Goal: Information Seeking & Learning: Check status

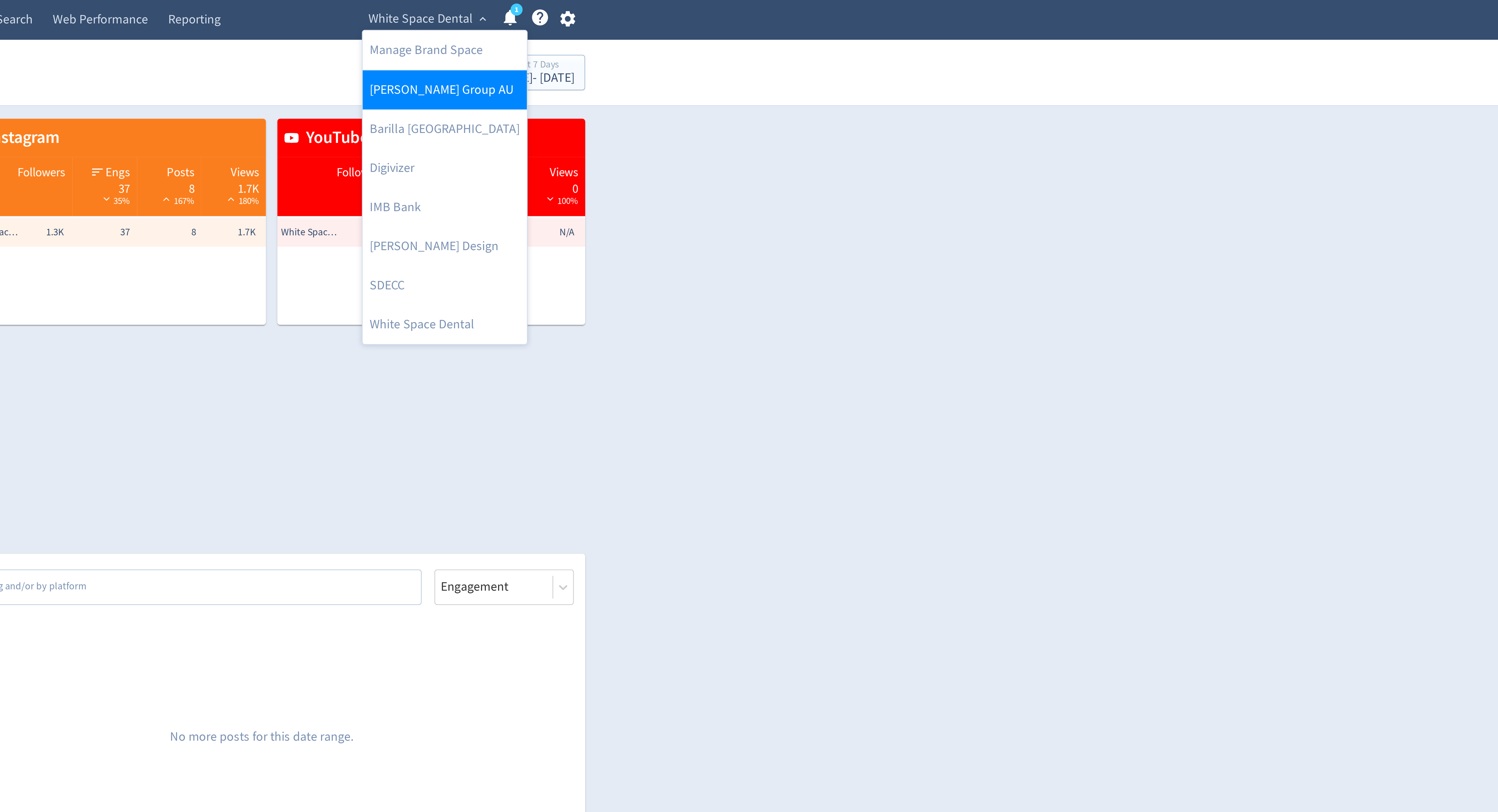
click at [867, 35] on link "[PERSON_NAME] Group AU" at bounding box center [868, 32] width 59 height 14
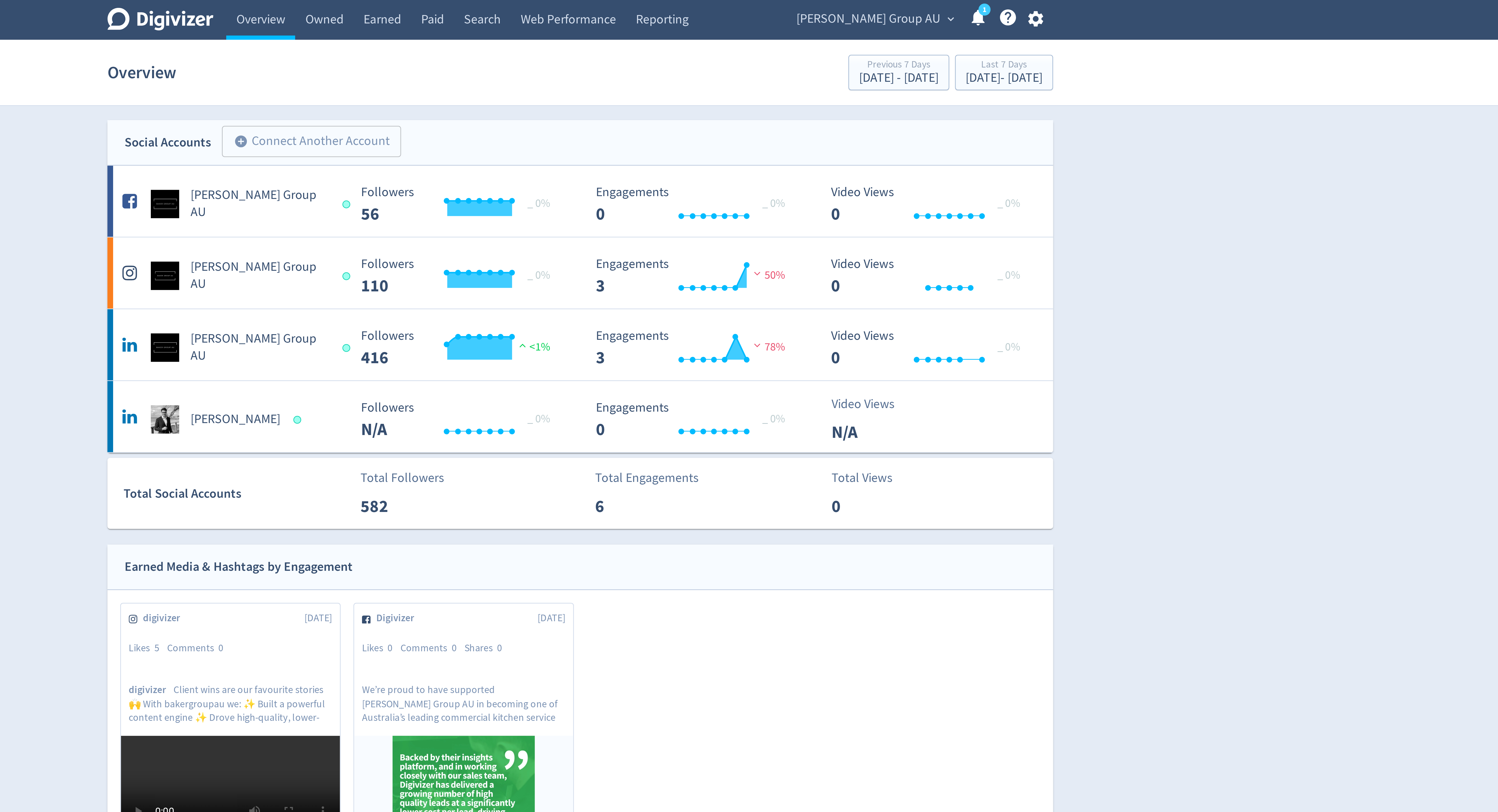
click at [868, 5] on span "[PERSON_NAME] Group AU" at bounding box center [852, 7] width 52 height 8
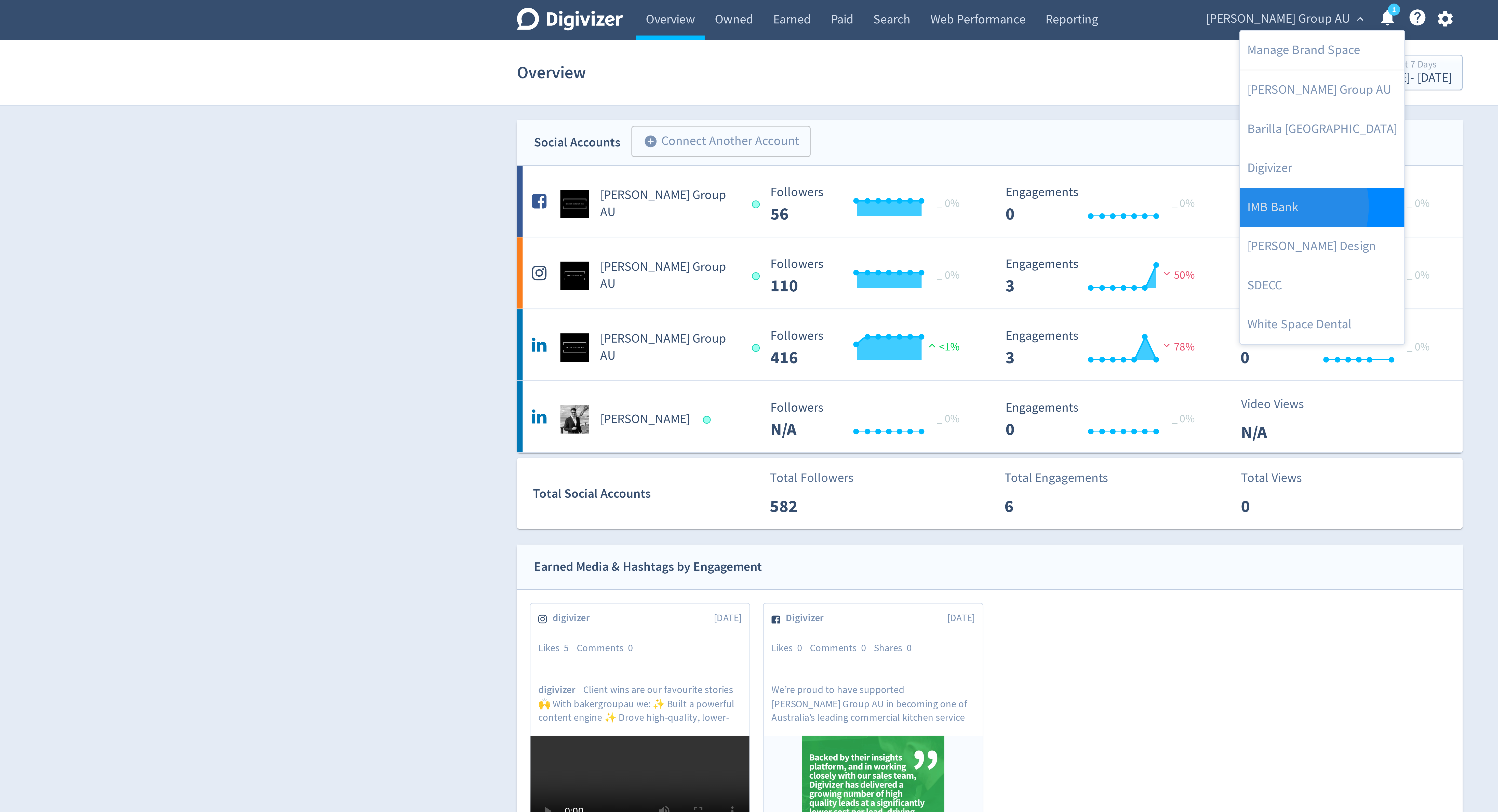
click at [852, 74] on link "IMB Bank" at bounding box center [868, 74] width 59 height 14
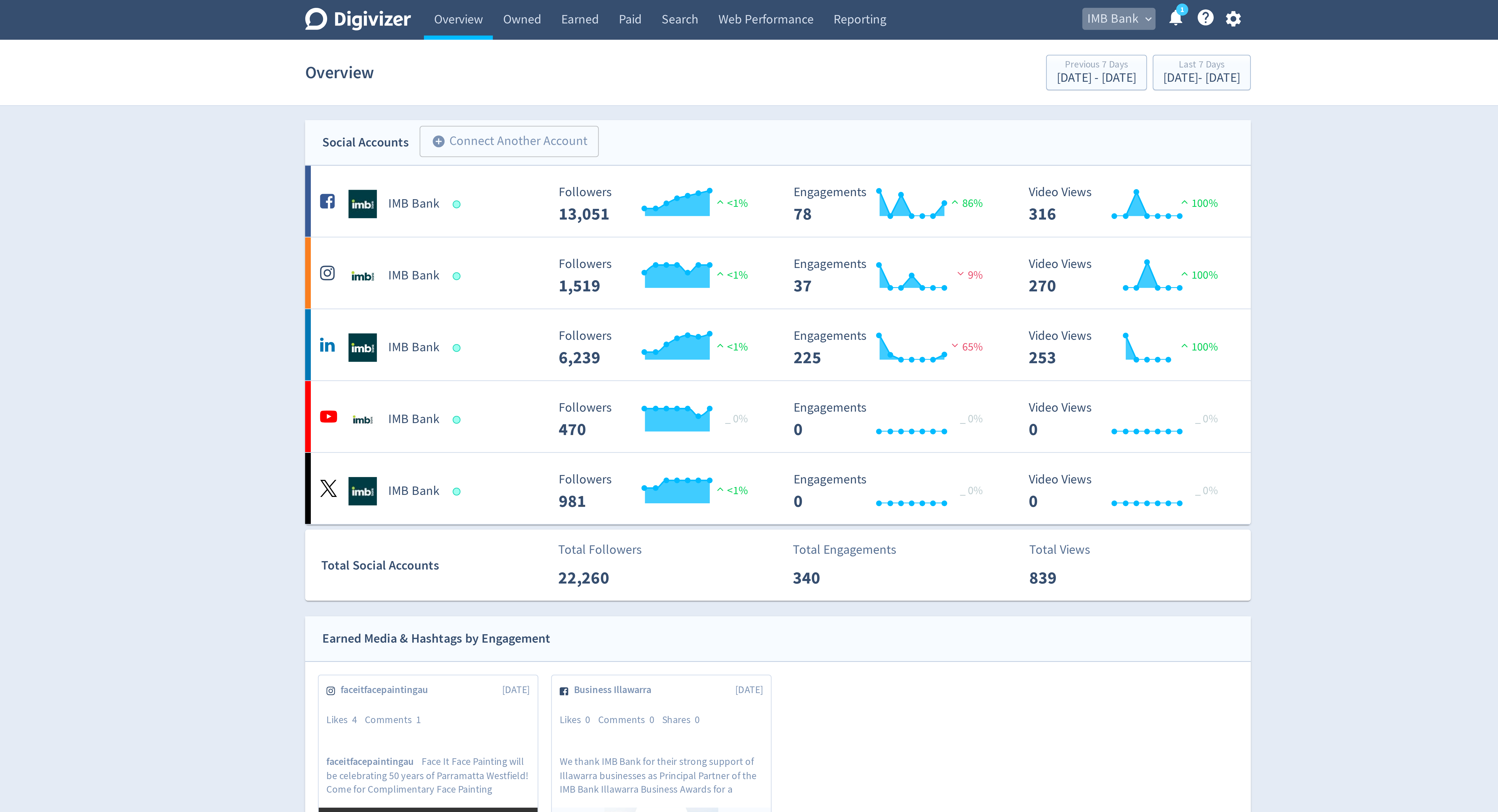
click at [875, 5] on span "IMB Bank" at bounding box center [869, 7] width 18 height 8
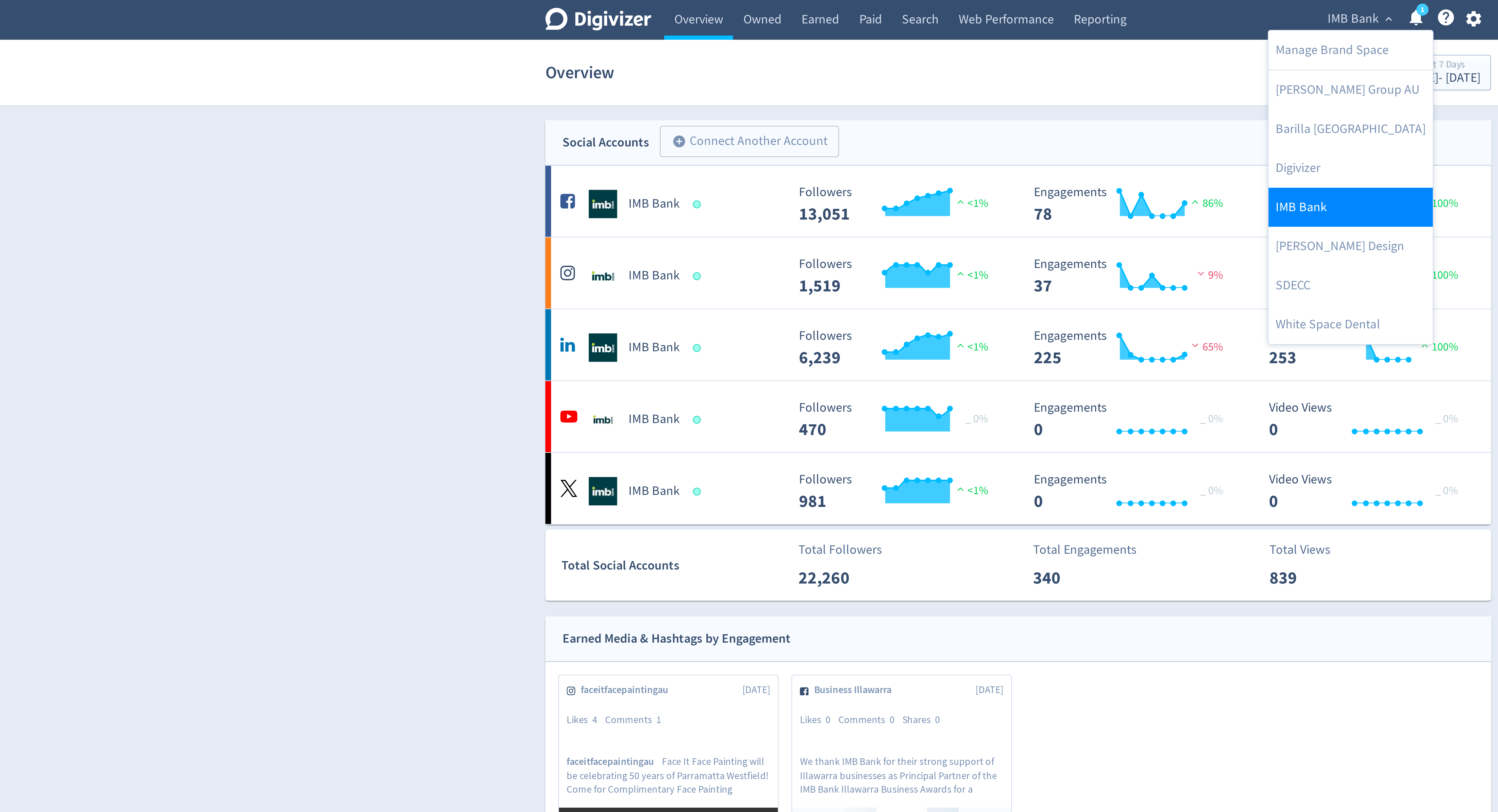
click at [845, 76] on link "IMB Bank" at bounding box center [868, 74] width 59 height 14
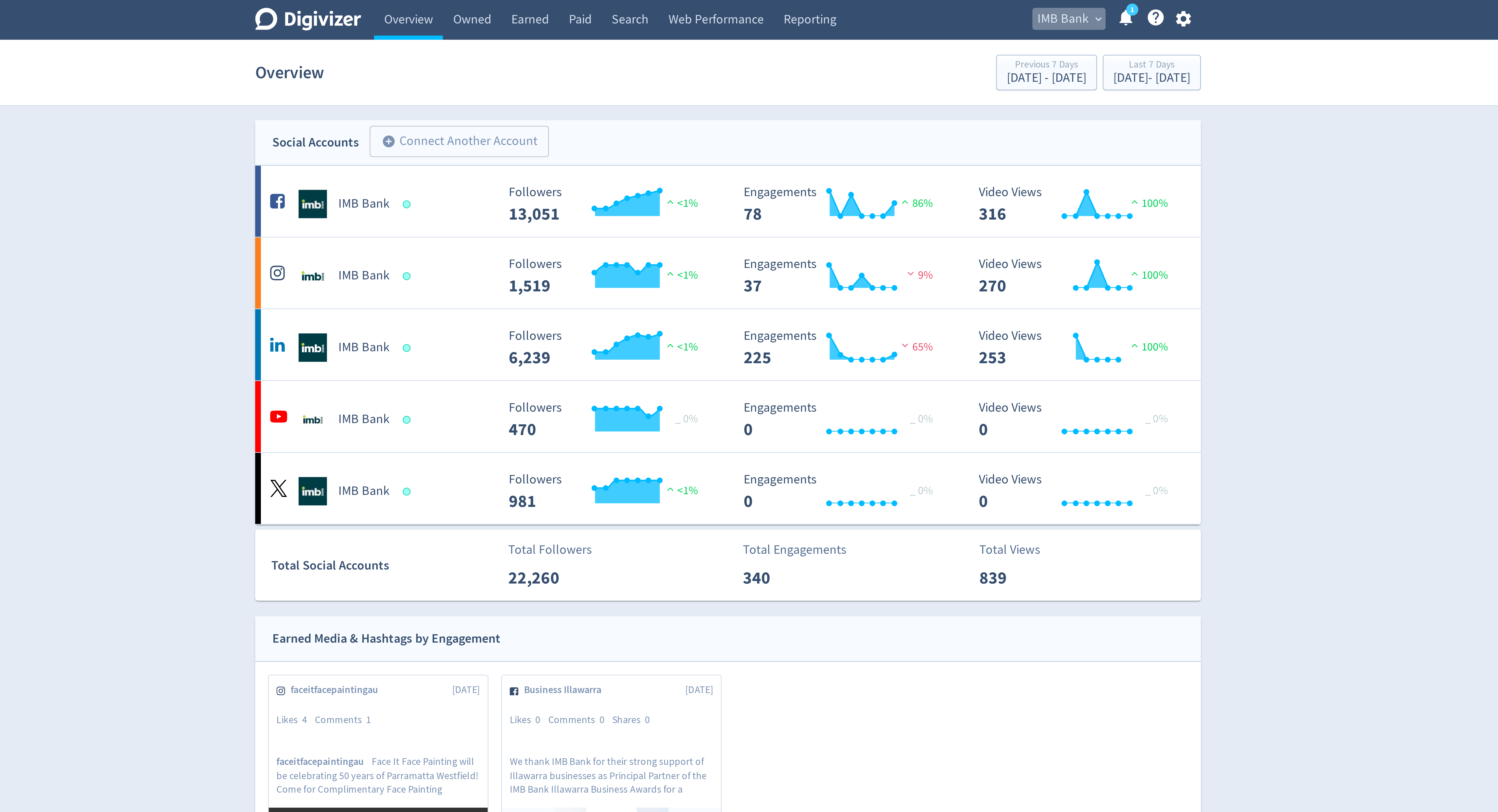
click at [872, 6] on span "IMB Bank" at bounding box center [869, 7] width 18 height 8
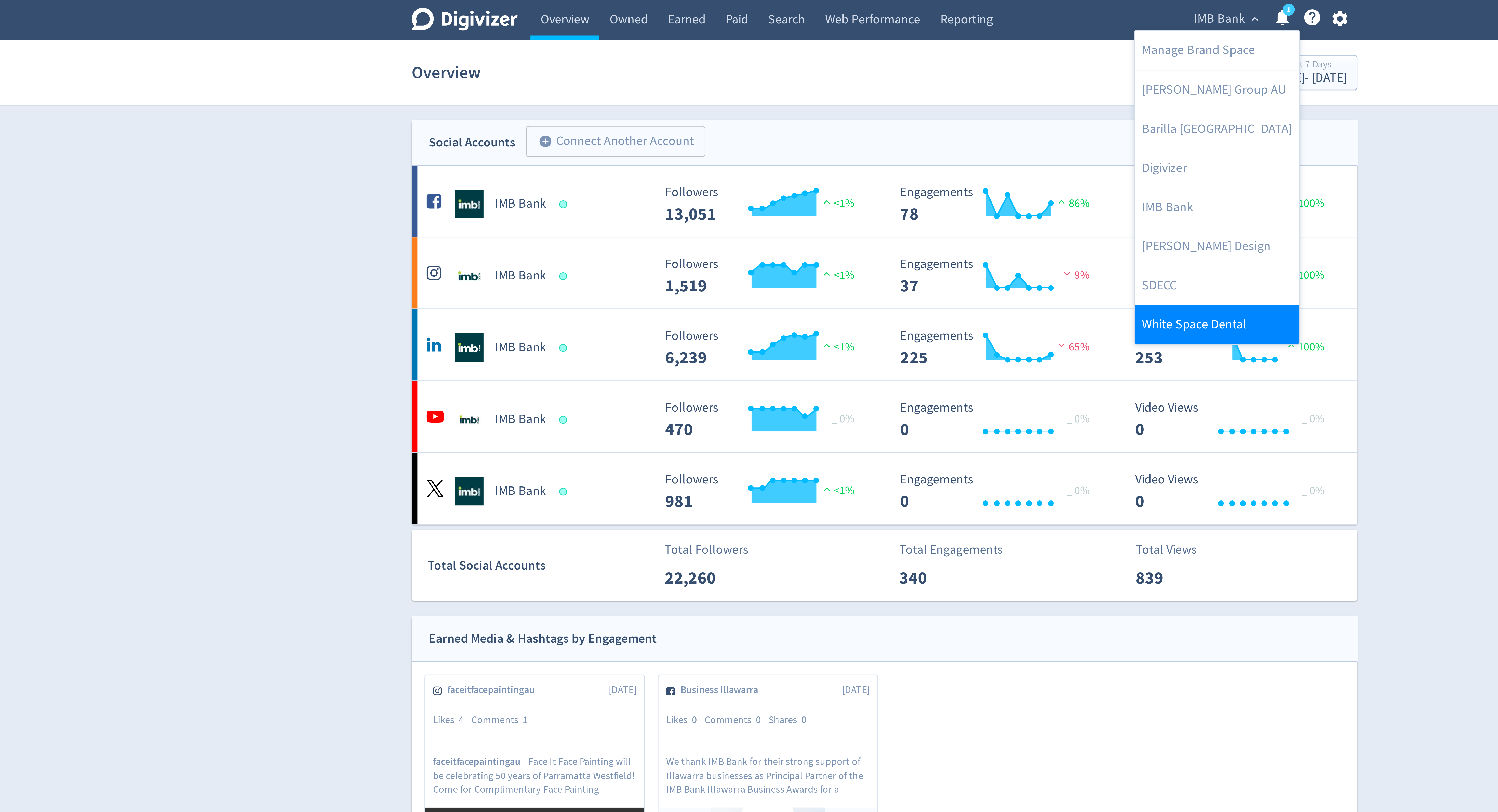
click at [859, 117] on link "White Space Dental" at bounding box center [868, 117] width 59 height 14
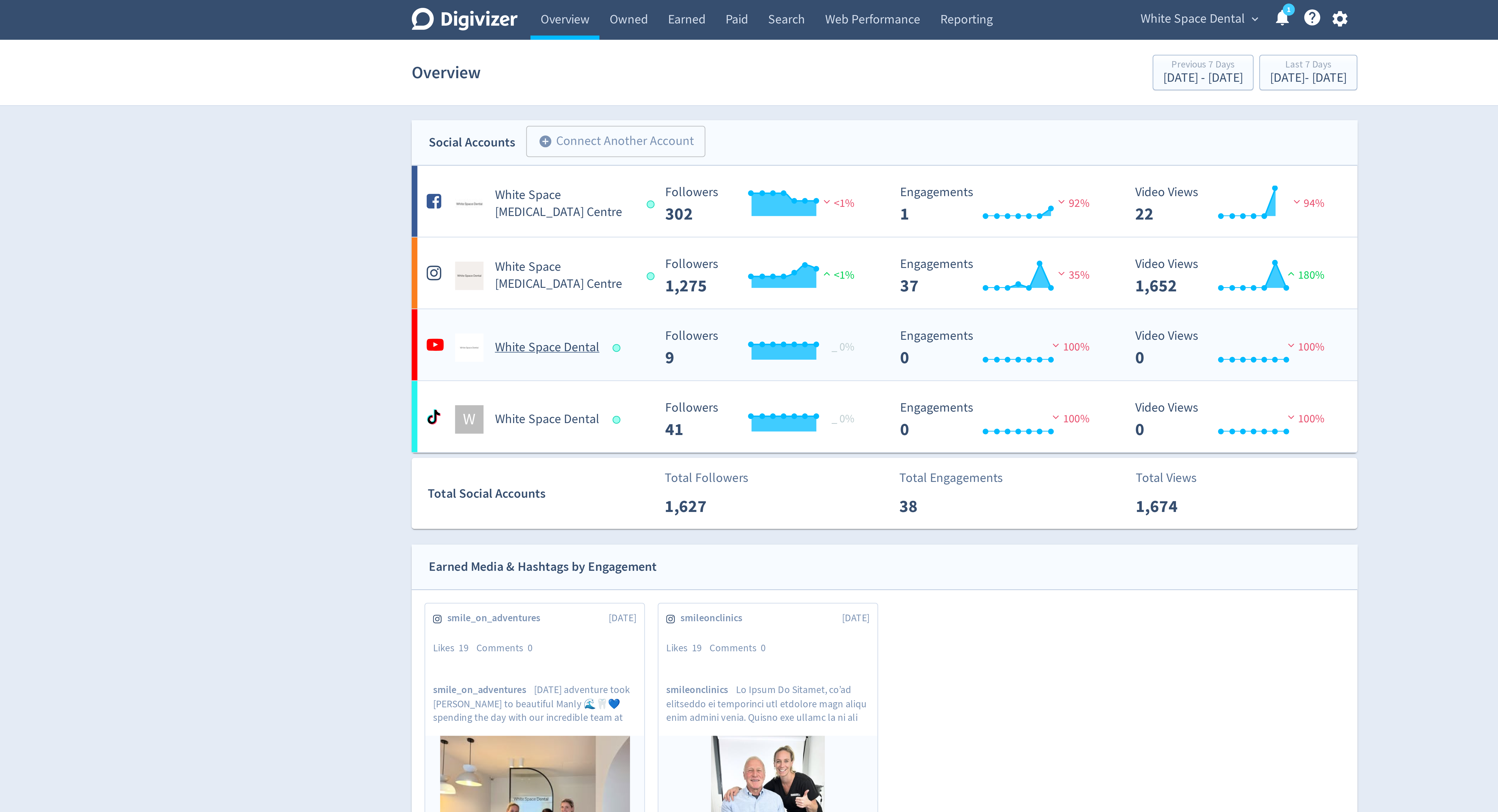
click at [652, 126] on div at bounding box center [653, 124] width 3 height 3
click at [660, 11] on link "Owned" at bounding box center [657, 7] width 21 height 14
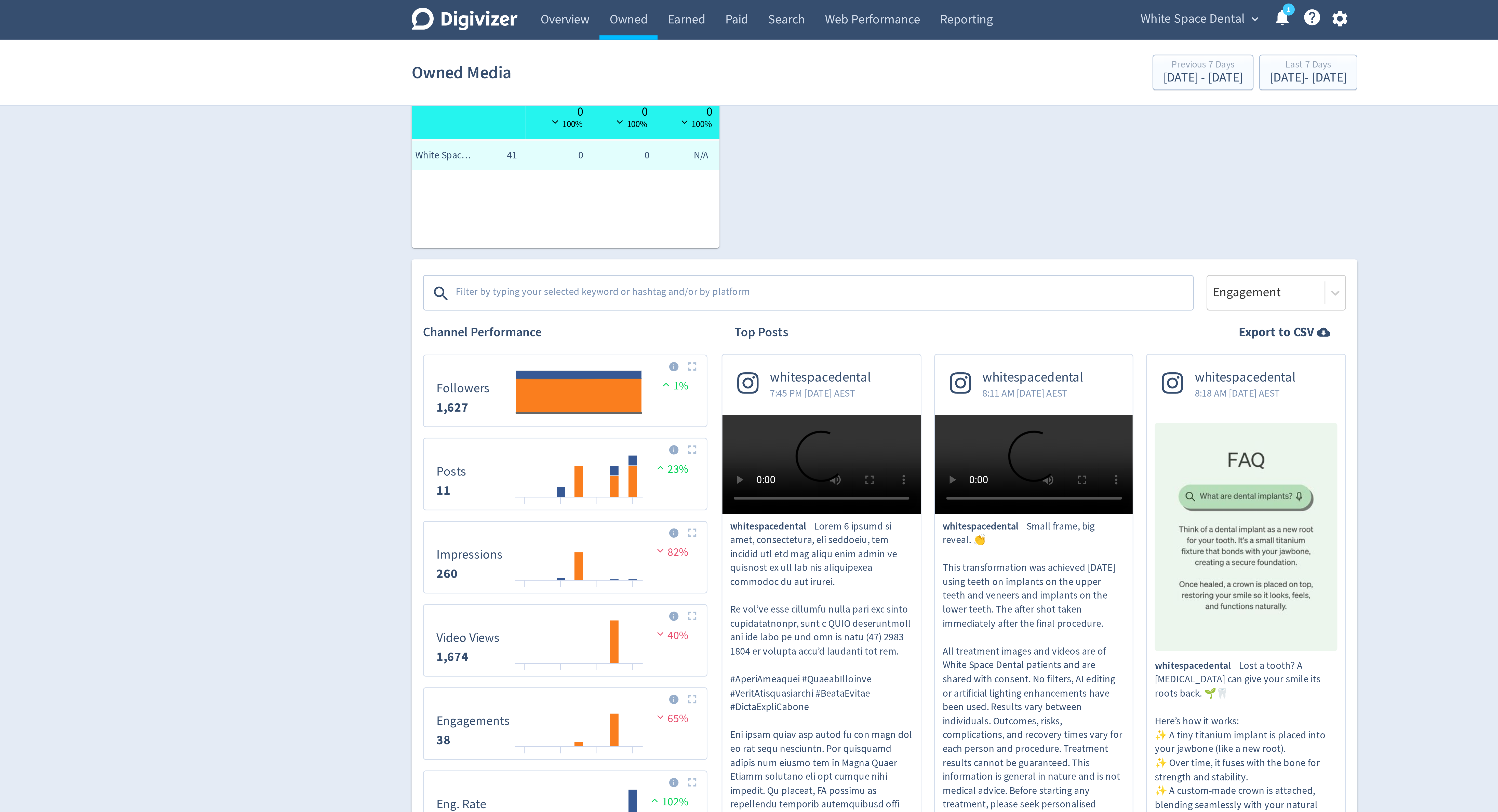
scroll to position [2, 0]
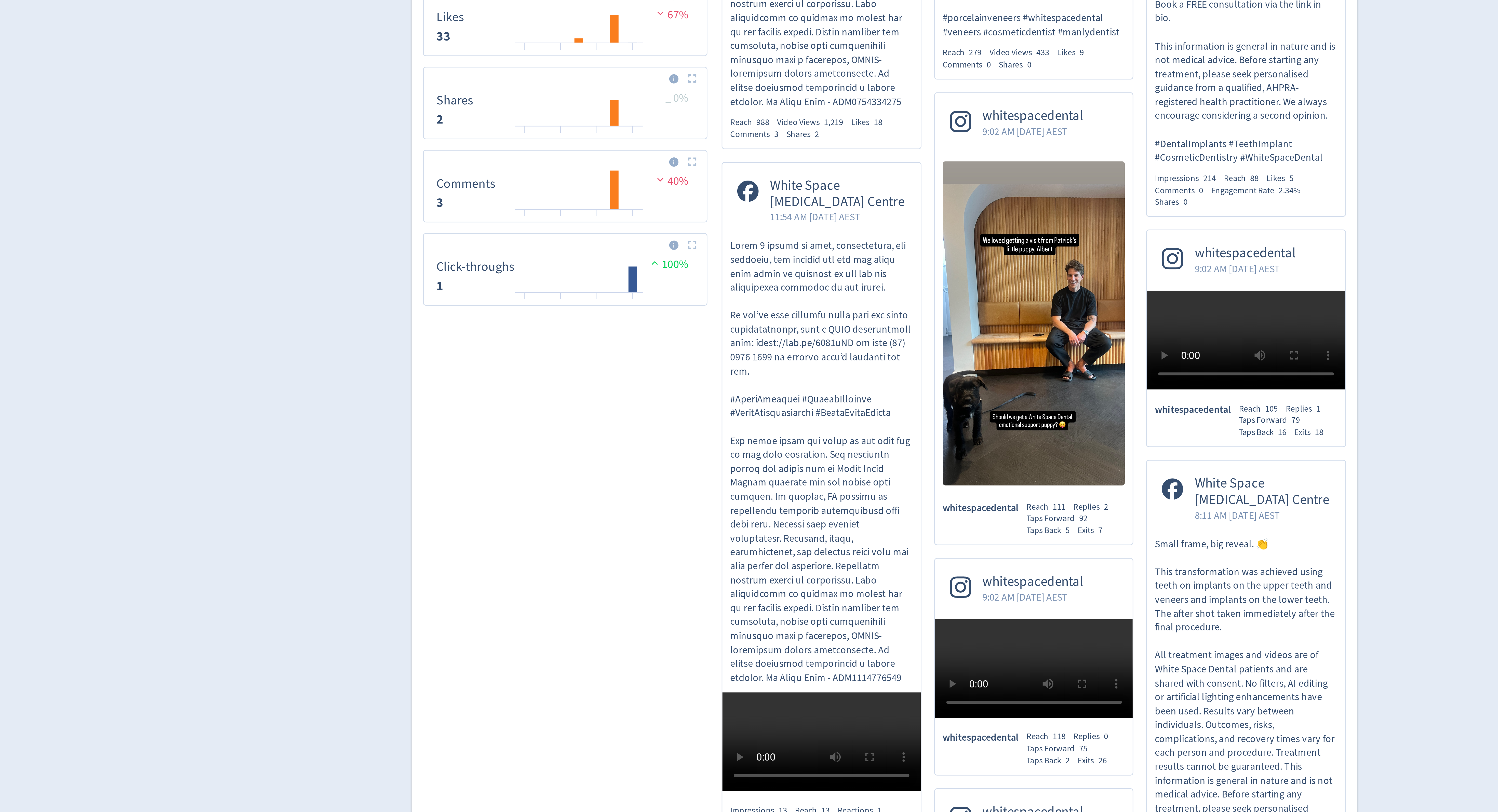
click at [732, 465] on div "Reach 988 Video Views 1,219 Likes 18 Comments 3 Shares 2" at bounding box center [726, 461] width 65 height 9
